Goal: Navigation & Orientation: Understand site structure

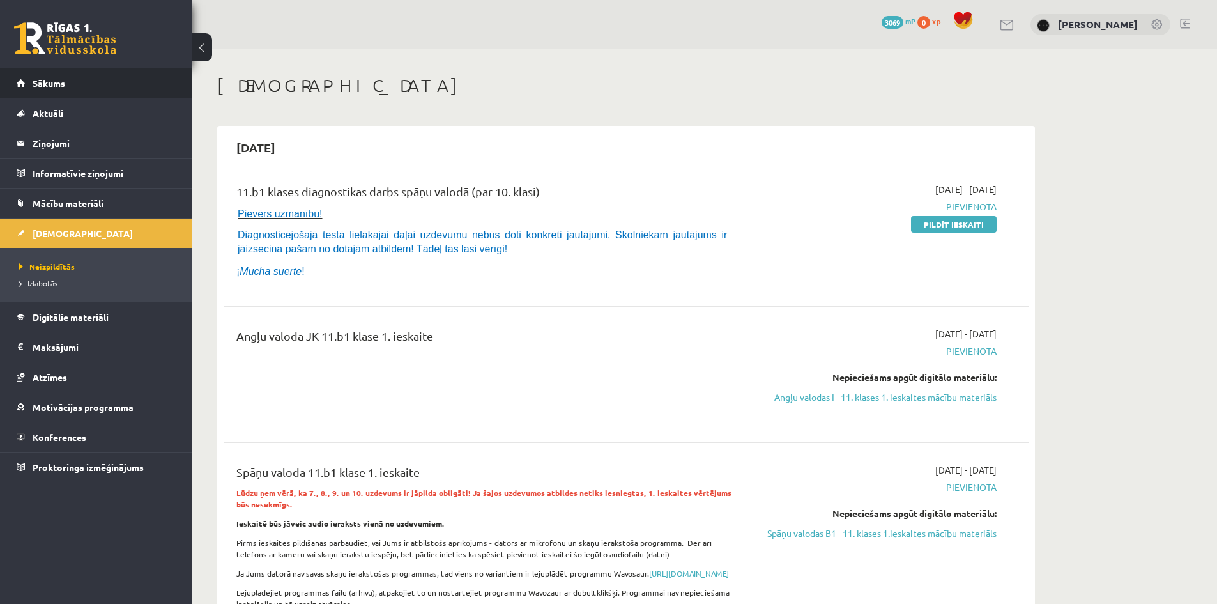
scroll to position [43, 0]
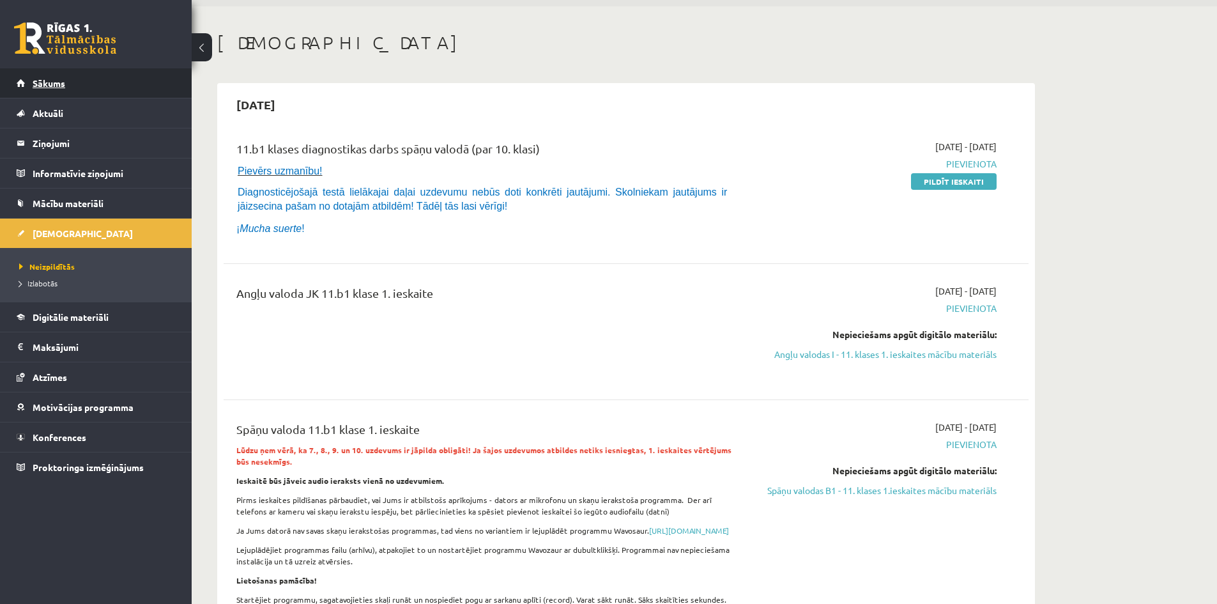
click at [115, 80] on link "Sākums" at bounding box center [96, 82] width 159 height 29
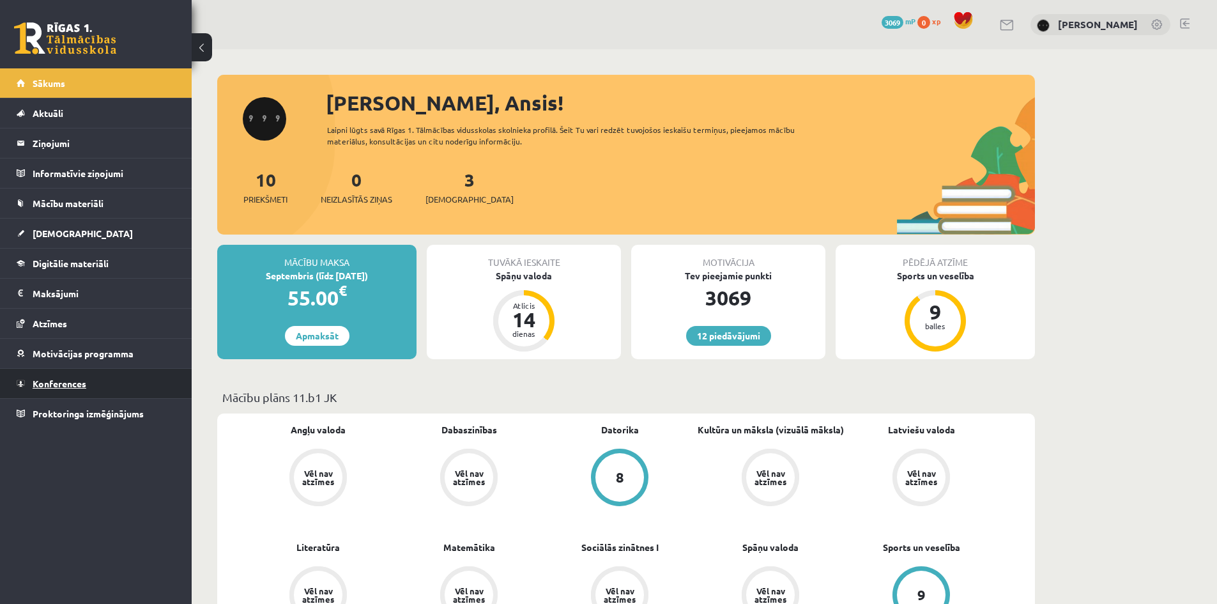
click at [131, 377] on link "Konferences" at bounding box center [96, 383] width 159 height 29
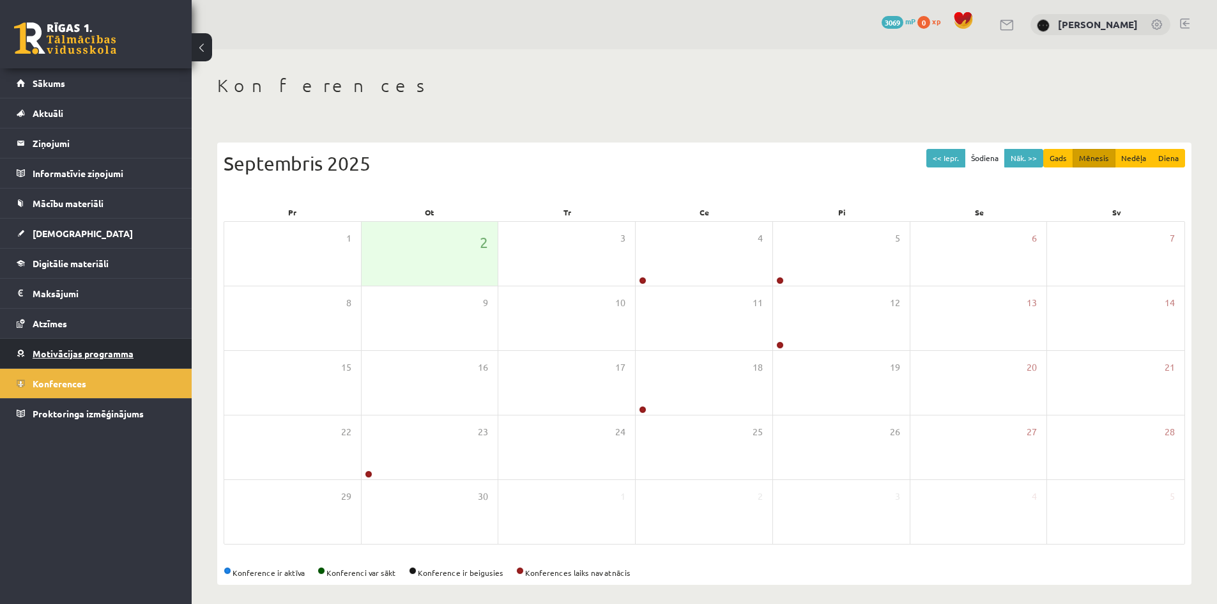
click at [133, 358] on link "Motivācijas programma" at bounding box center [96, 353] width 159 height 29
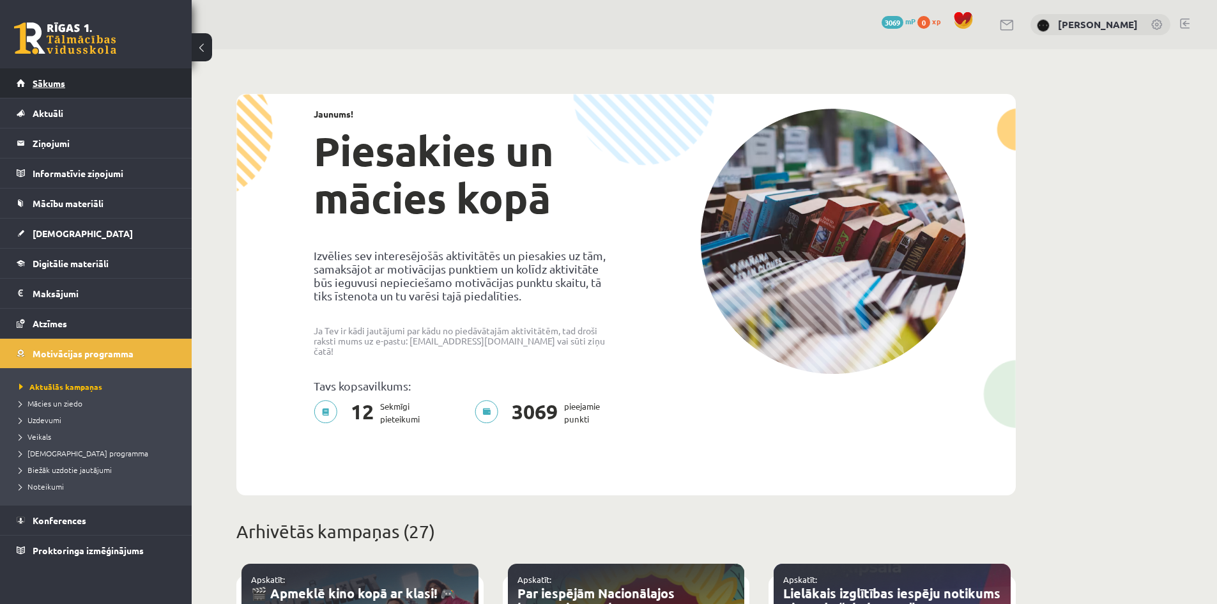
click at [172, 88] on link "Sākums" at bounding box center [96, 82] width 159 height 29
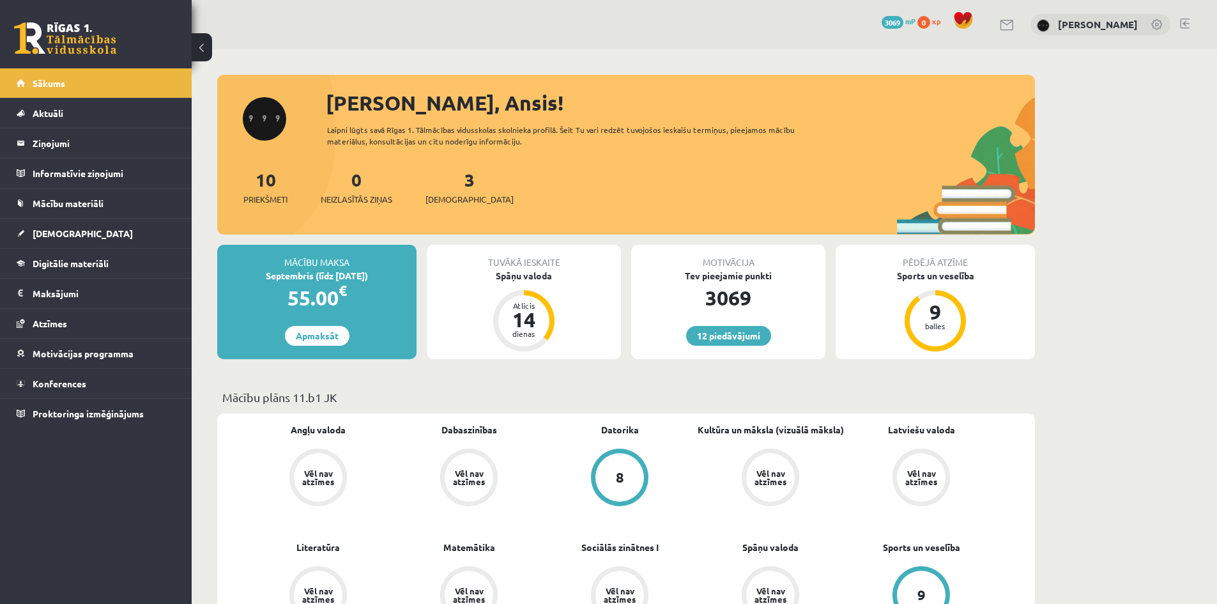
scroll to position [128, 0]
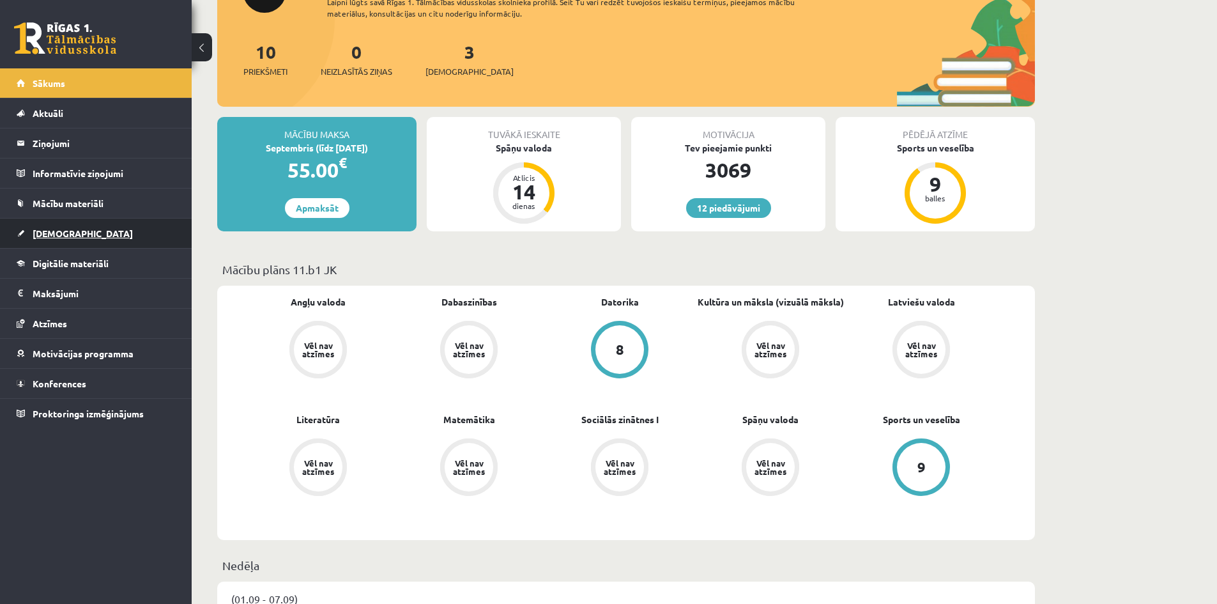
click at [93, 236] on link "[DEMOGRAPHIC_DATA]" at bounding box center [96, 232] width 159 height 29
